Goal: Transaction & Acquisition: Purchase product/service

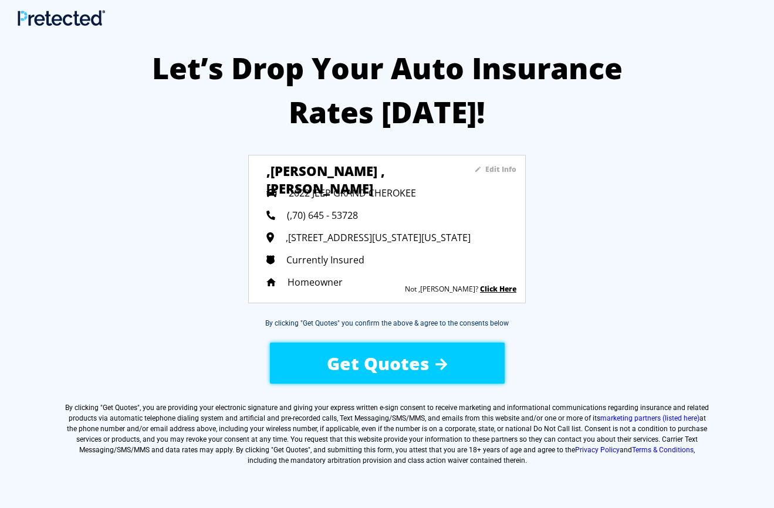
click at [402, 362] on span "Get Quotes" at bounding box center [378, 364] width 103 height 24
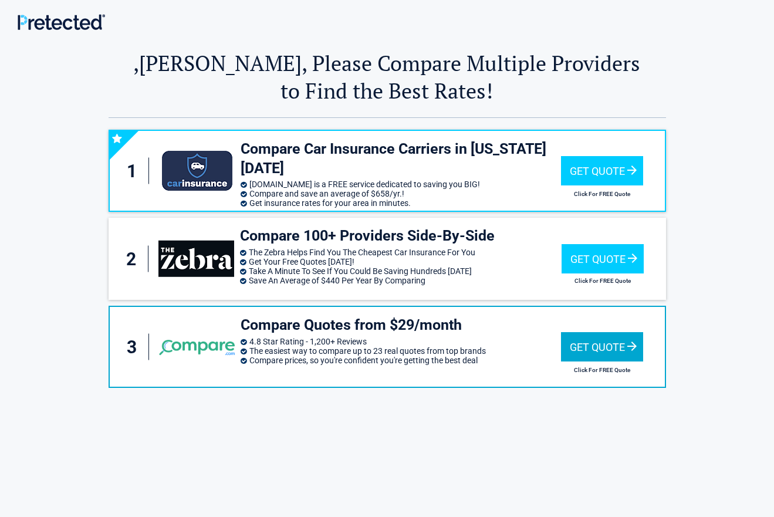
click at [589, 343] on div "Get Quote" at bounding box center [602, 346] width 82 height 29
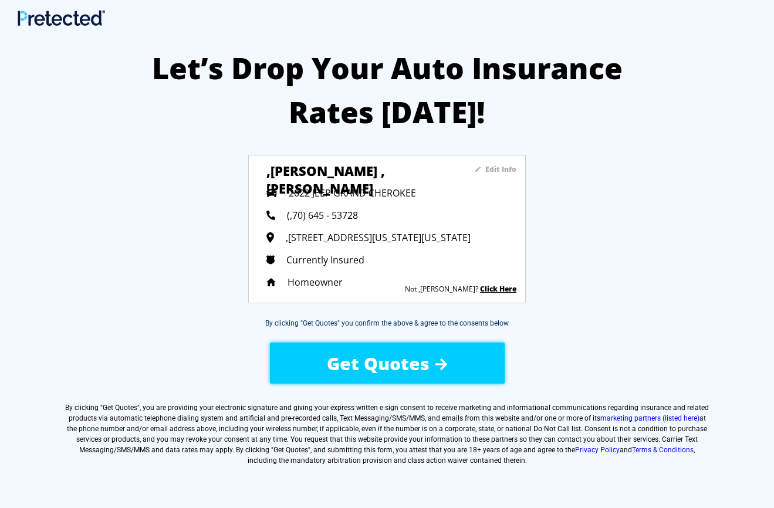
click at [399, 366] on span "Get Quotes" at bounding box center [378, 364] width 103 height 24
